Goal: Check status: Check status

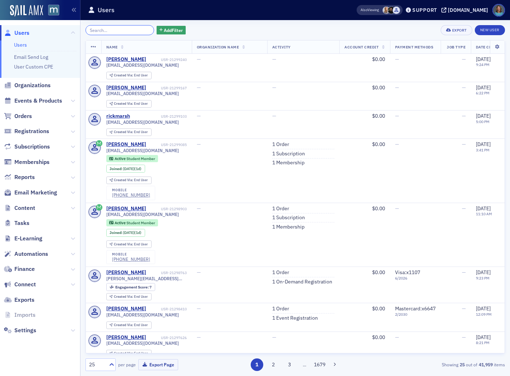
click at [114, 33] on input "search" at bounding box center [119, 30] width 69 height 10
drag, startPoint x: 24, startPoint y: 116, endPoint x: 28, endPoint y: 112, distance: 6.1
click at [24, 116] on span "Orders" at bounding box center [23, 116] width 18 height 8
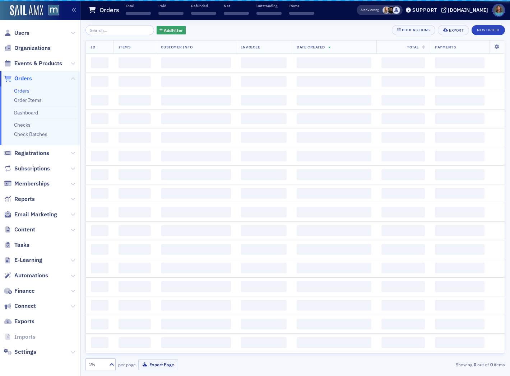
click at [115, 31] on input "search" at bounding box center [119, 30] width 69 height 10
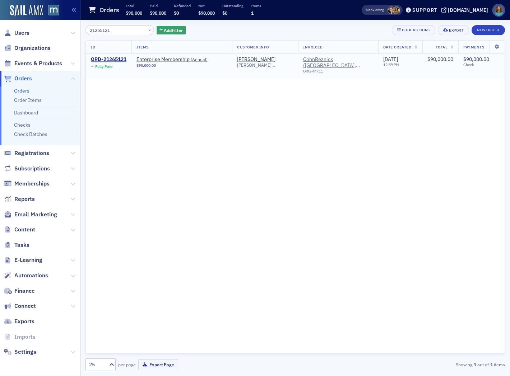
type input "21265121"
click at [113, 59] on div "ORD-21265121" at bounding box center [109, 59] width 36 height 6
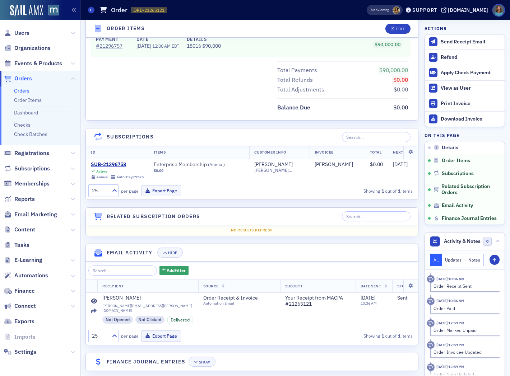
scroll to position [372, 0]
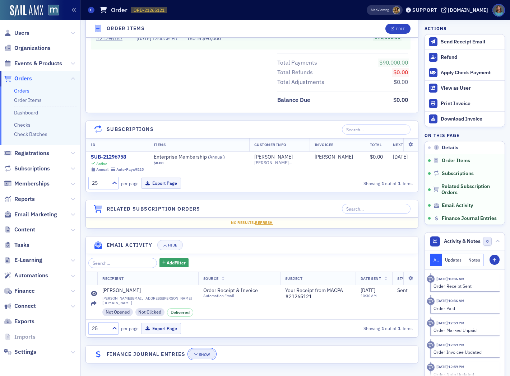
click at [203, 355] on div "Show" at bounding box center [204, 355] width 11 height 4
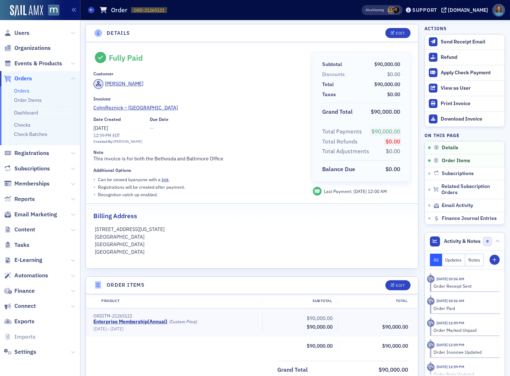
scroll to position [0, 0]
